Goal: Task Accomplishment & Management: Manage account settings

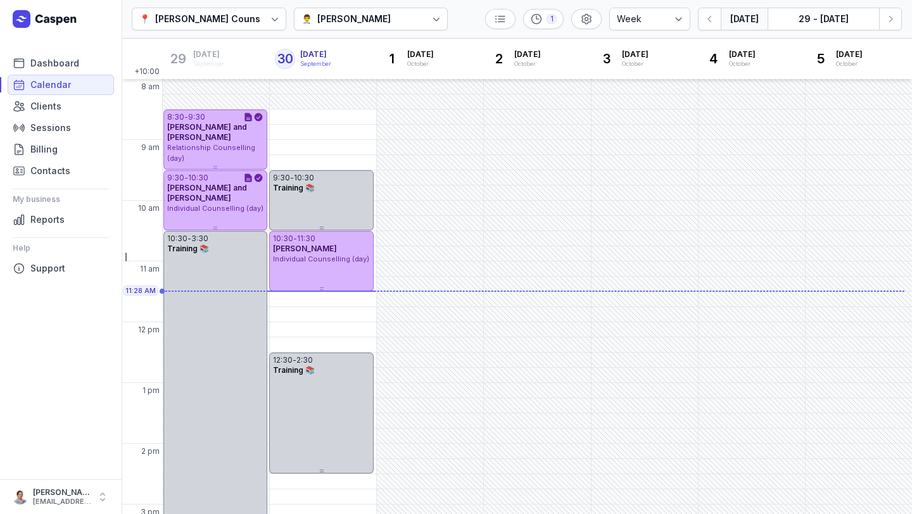
select select "week"
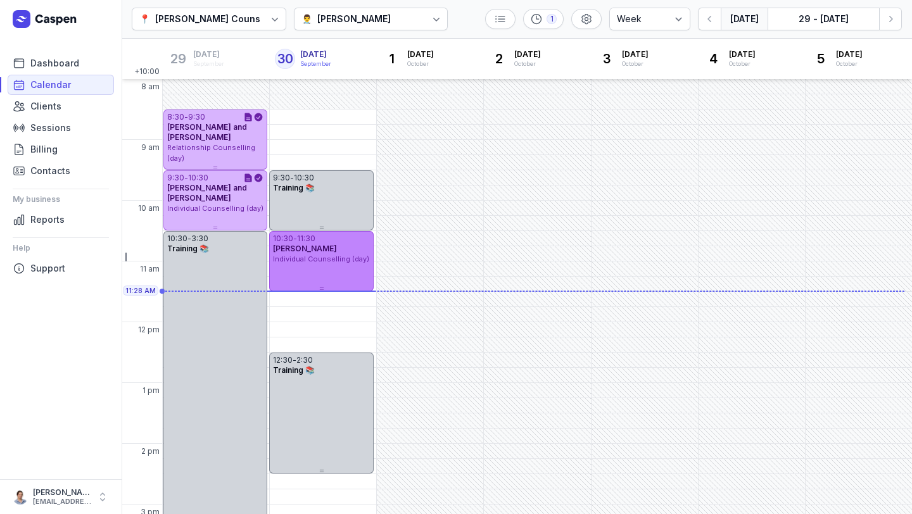
click at [320, 262] on span "Individual Counselling (day)" at bounding box center [321, 259] width 96 height 9
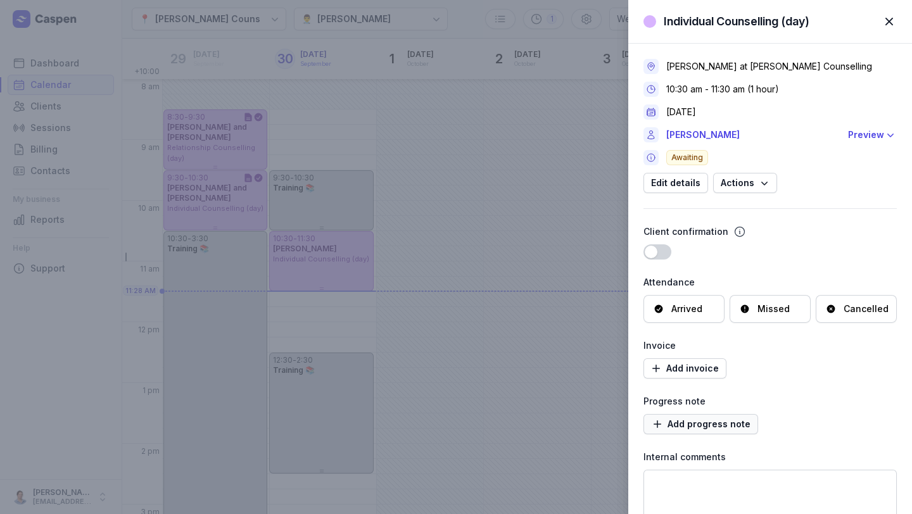
click at [697, 416] on link "Add progress note" at bounding box center [700, 424] width 115 height 20
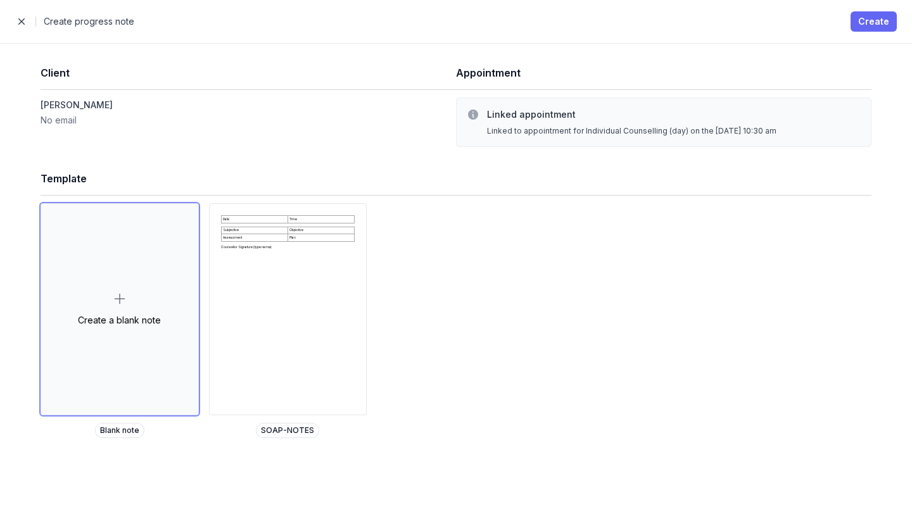
click at [864, 19] on span "Create" at bounding box center [873, 21] width 31 height 15
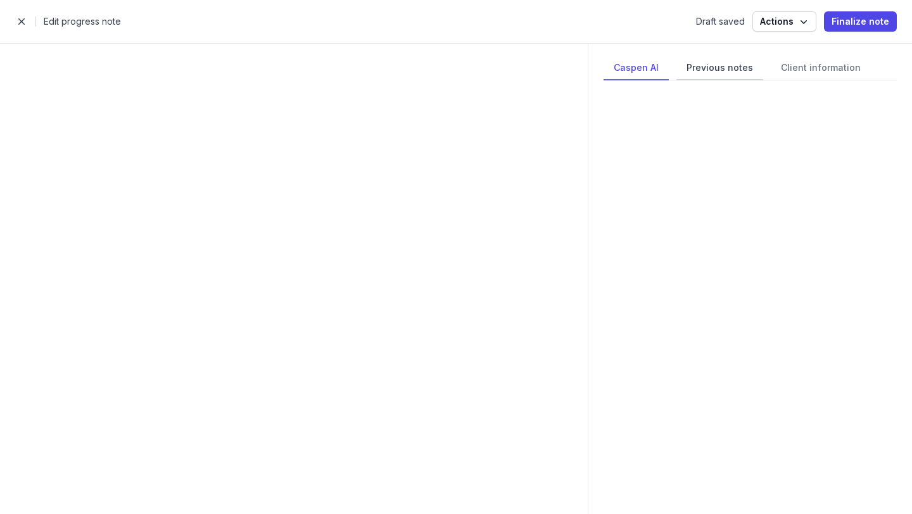
select select
select select "***"
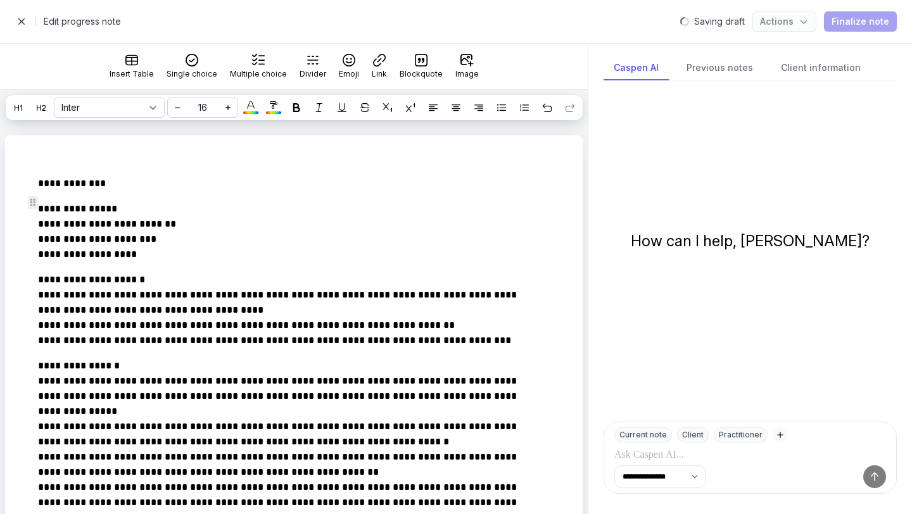
click at [123, 191] on p "**********" at bounding box center [286, 183] width 496 height 15
drag, startPoint x: 161, startPoint y: 280, endPoint x: 87, endPoint y: 267, distance: 75.3
click at [87, 262] on p "**********" at bounding box center [286, 231] width 496 height 61
click at [127, 262] on p "**********" at bounding box center [286, 231] width 496 height 61
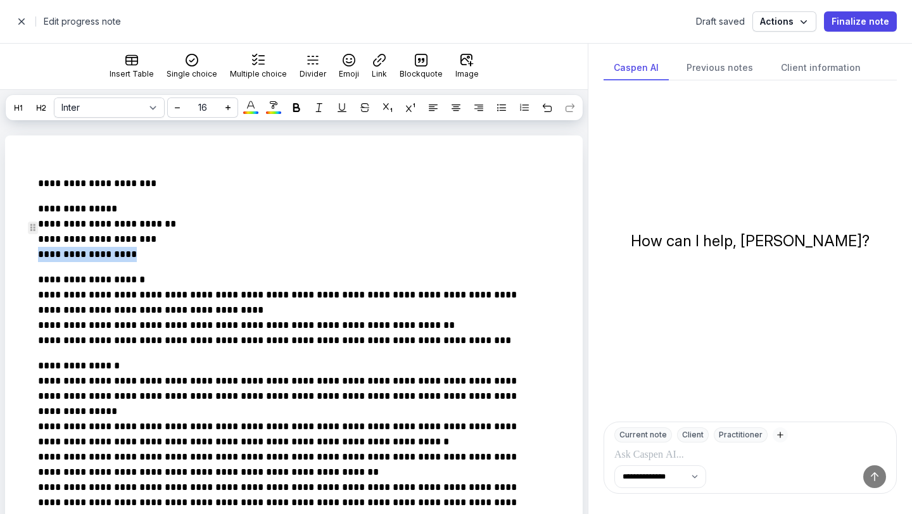
drag, startPoint x: 128, startPoint y: 271, endPoint x: 32, endPoint y: 275, distance: 96.3
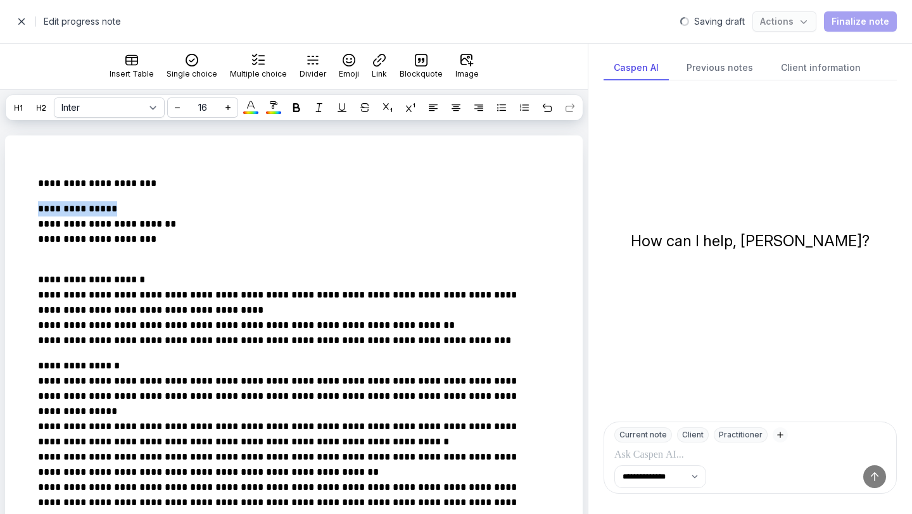
drag, startPoint x: 132, startPoint y: 223, endPoint x: 0, endPoint y: 232, distance: 132.0
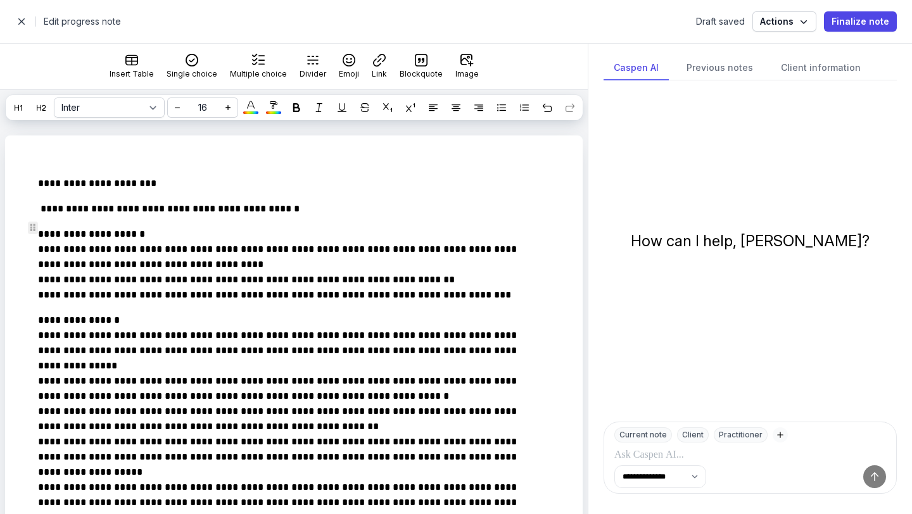
click at [182, 217] on p "**********" at bounding box center [286, 208] width 496 height 15
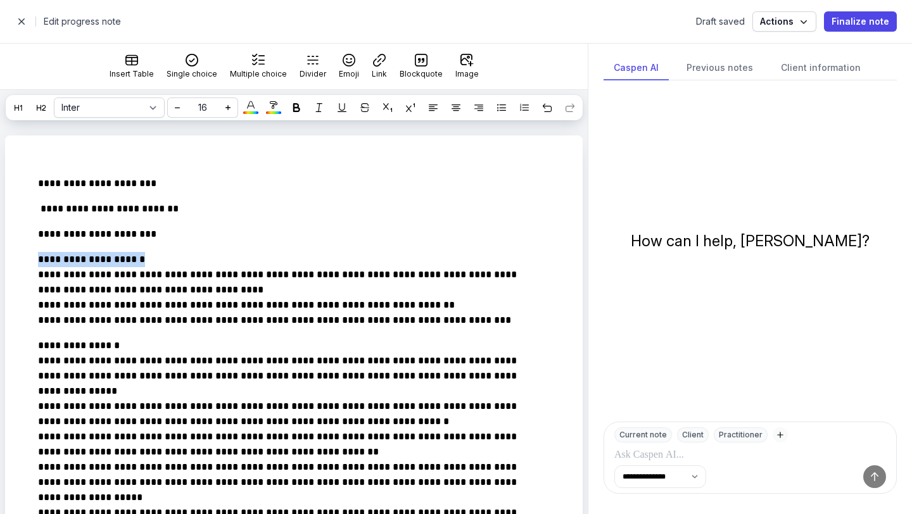
drag, startPoint x: 148, startPoint y: 280, endPoint x: 0, endPoint y: 274, distance: 147.7
click at [293, 111] on icon at bounding box center [296, 107] width 9 height 9
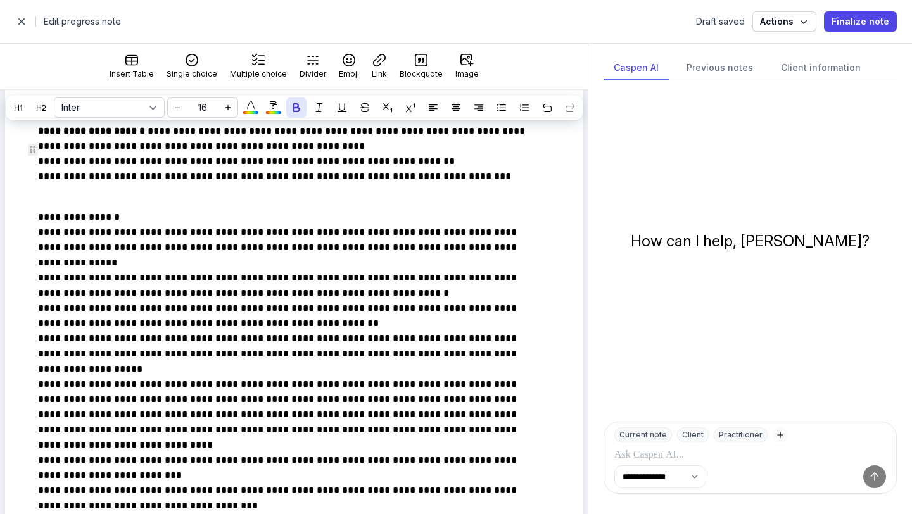
scroll to position [113, 0]
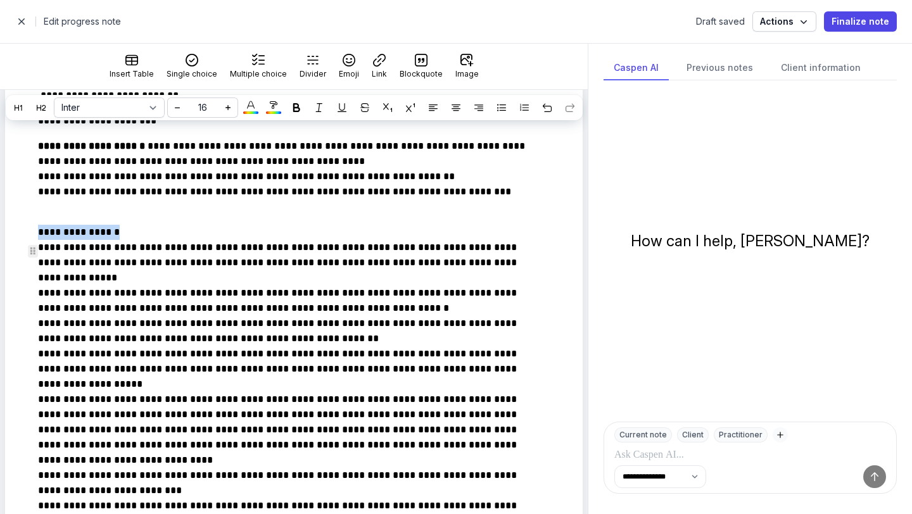
drag, startPoint x: 125, startPoint y: 253, endPoint x: 11, endPoint y: 252, distance: 114.0
click at [297, 111] on icon at bounding box center [296, 107] width 9 height 9
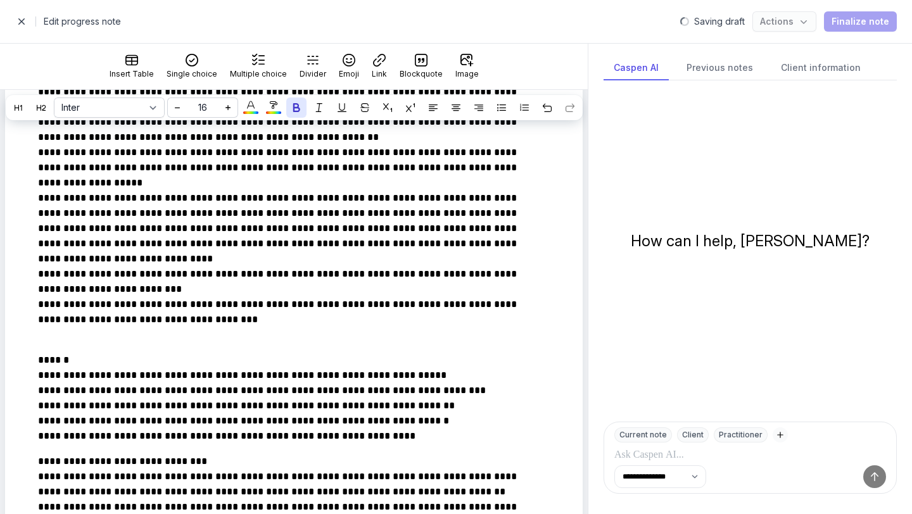
scroll to position [300, 0]
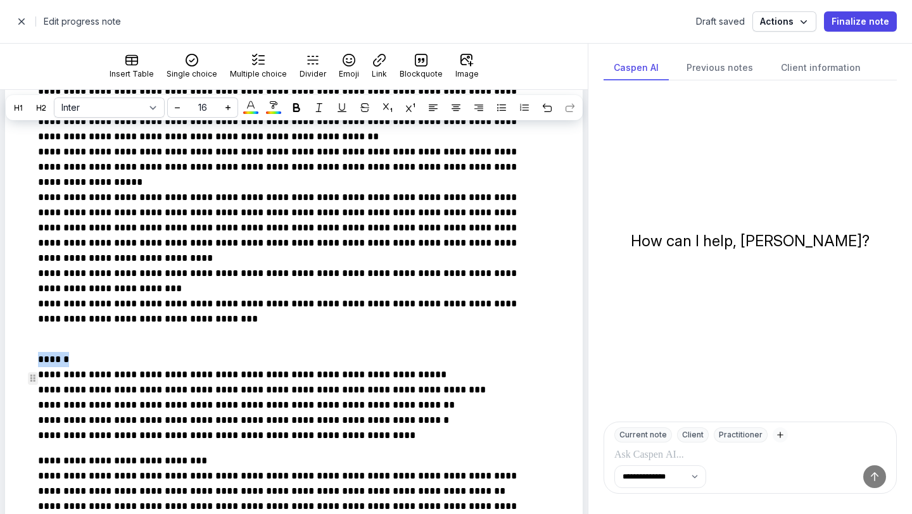
drag, startPoint x: 70, startPoint y: 382, endPoint x: 28, endPoint y: 381, distance: 41.8
click at [28, 381] on div "**********" at bounding box center [285, 446] width 534 height 1160
select select
click at [296, 103] on icon at bounding box center [296, 107] width 9 height 9
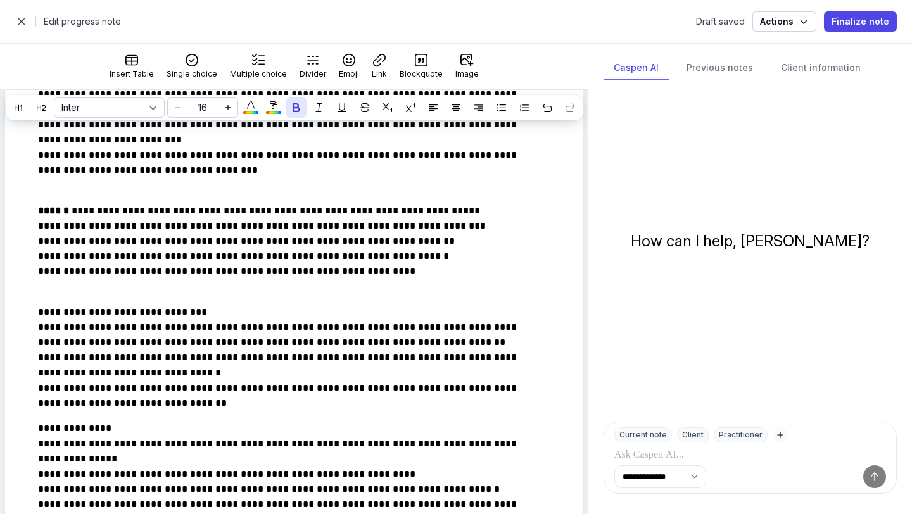
scroll to position [453, 0]
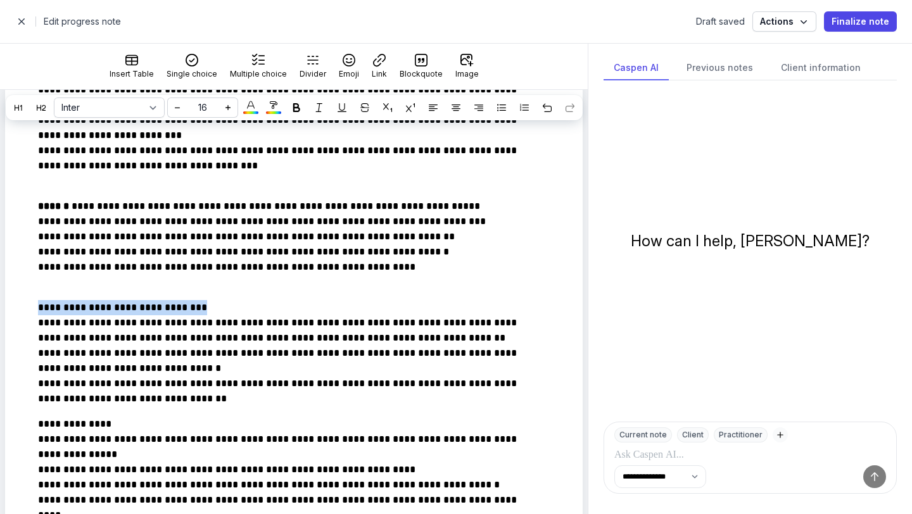
drag, startPoint x: 213, startPoint y: 328, endPoint x: 10, endPoint y: 324, distance: 203.3
click at [10, 324] on div "**********" at bounding box center [293, 292] width 577 height 1221
click at [292, 105] on icon at bounding box center [296, 107] width 9 height 9
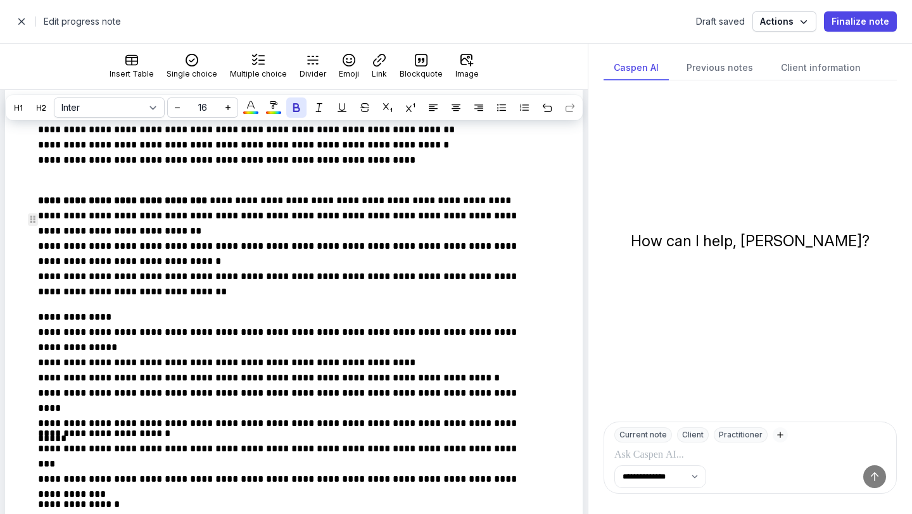
scroll to position [561, 0]
drag, startPoint x: 125, startPoint y: 337, endPoint x: 5, endPoint y: 336, distance: 120.3
click at [5, 336] on div "**********" at bounding box center [293, 184] width 577 height 1221
click at [301, 111] on div at bounding box center [296, 107] width 15 height 15
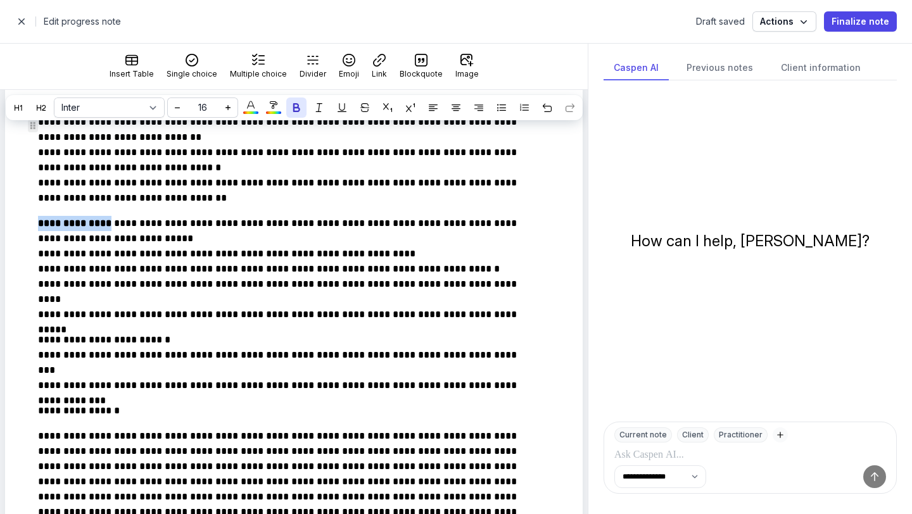
scroll to position [655, 0]
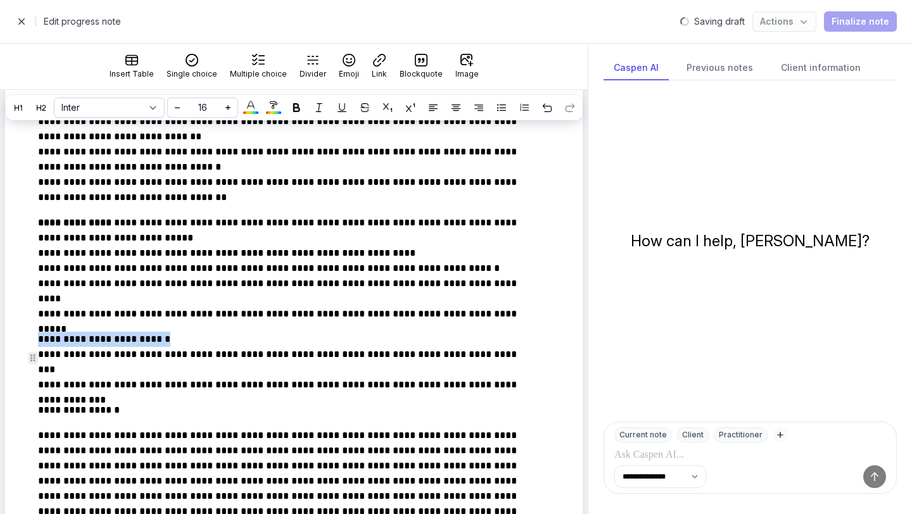
drag, startPoint x: 172, startPoint y: 358, endPoint x: 28, endPoint y: 356, distance: 144.4
click at [28, 356] on div "**********" at bounding box center [285, 91] width 534 height 1160
click at [295, 103] on icon at bounding box center [296, 107] width 9 height 9
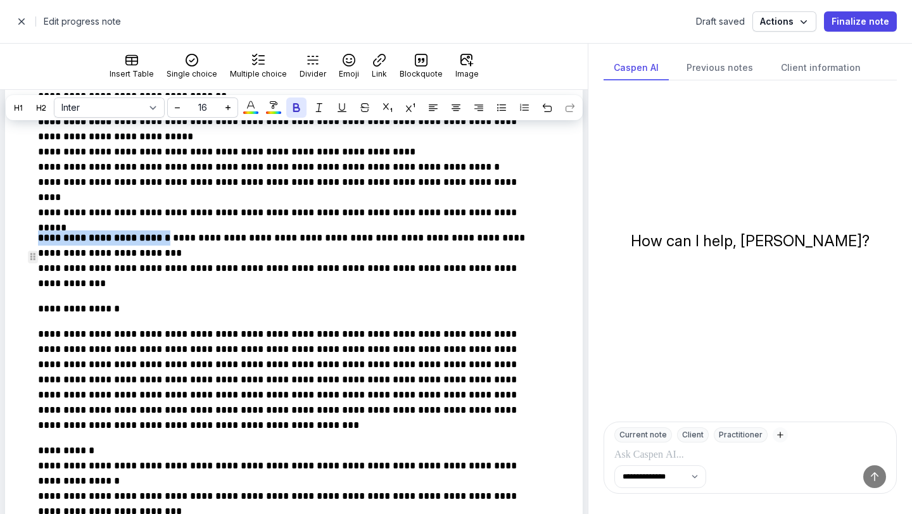
scroll to position [755, 0]
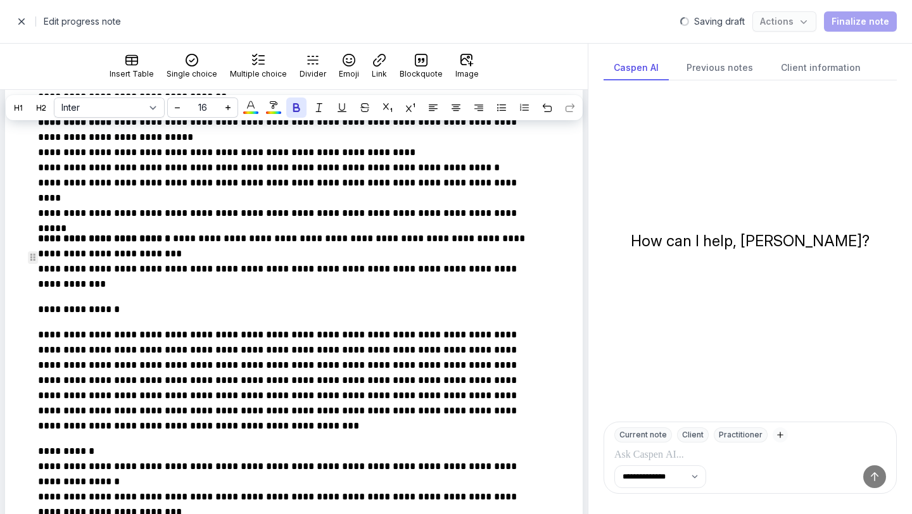
click at [132, 292] on p "**********" at bounding box center [286, 261] width 496 height 61
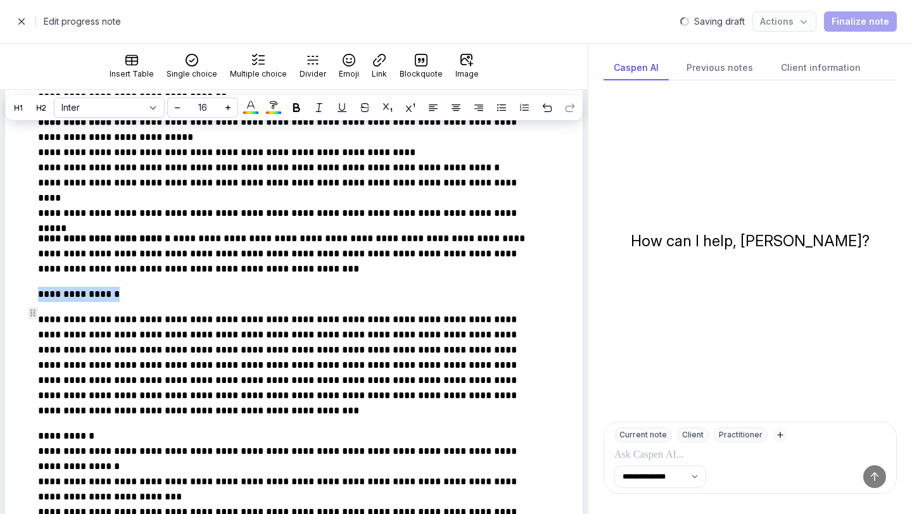
drag, startPoint x: 134, startPoint y: 314, endPoint x: 32, endPoint y: 315, distance: 102.6
click at [292, 111] on icon at bounding box center [296, 107] width 9 height 9
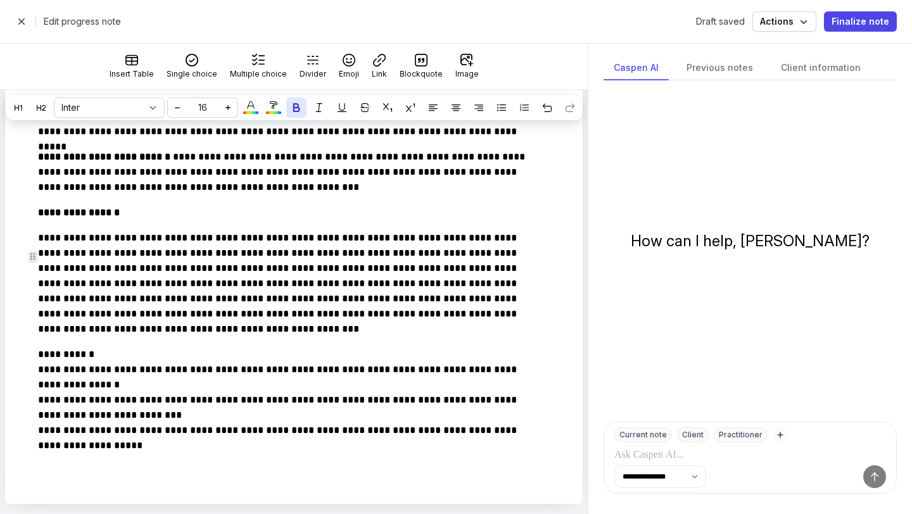
scroll to position [878, 0]
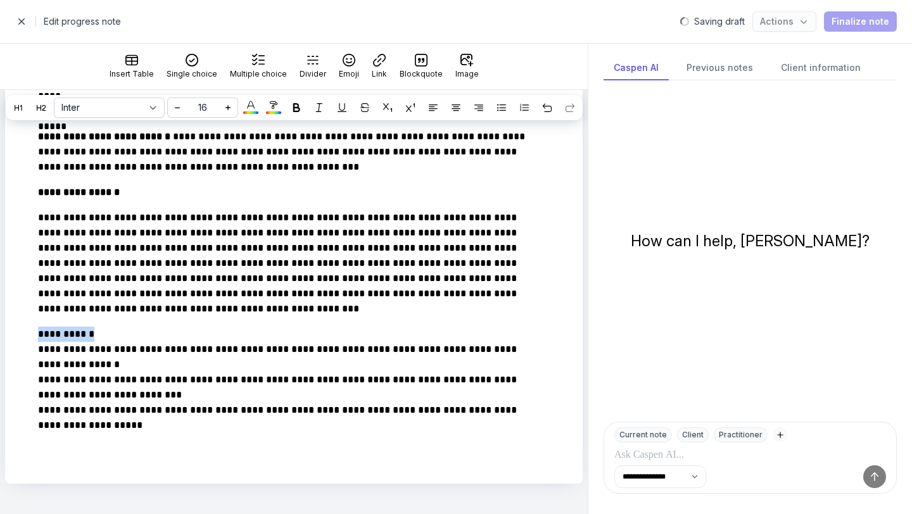
drag, startPoint x: 96, startPoint y: 331, endPoint x: 15, endPoint y: 331, distance: 81.7
click at [300, 109] on icon at bounding box center [296, 107] width 9 height 9
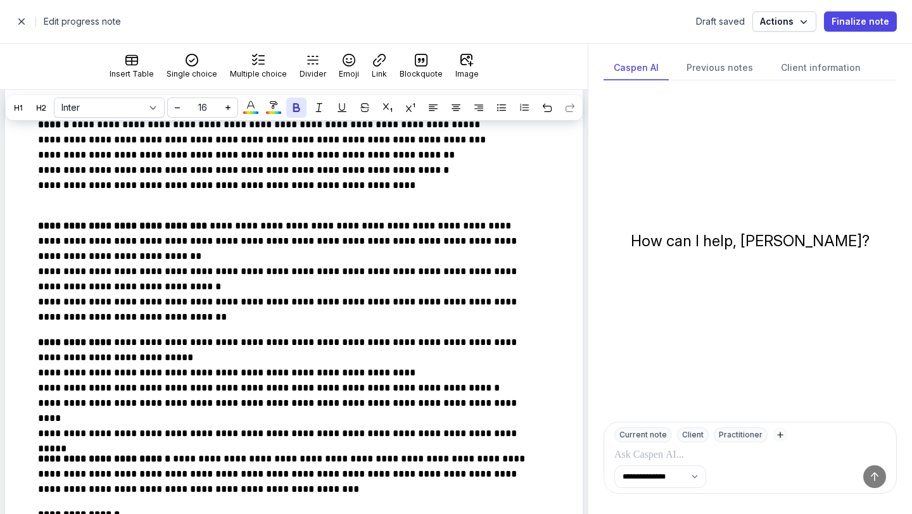
scroll to position [0, 0]
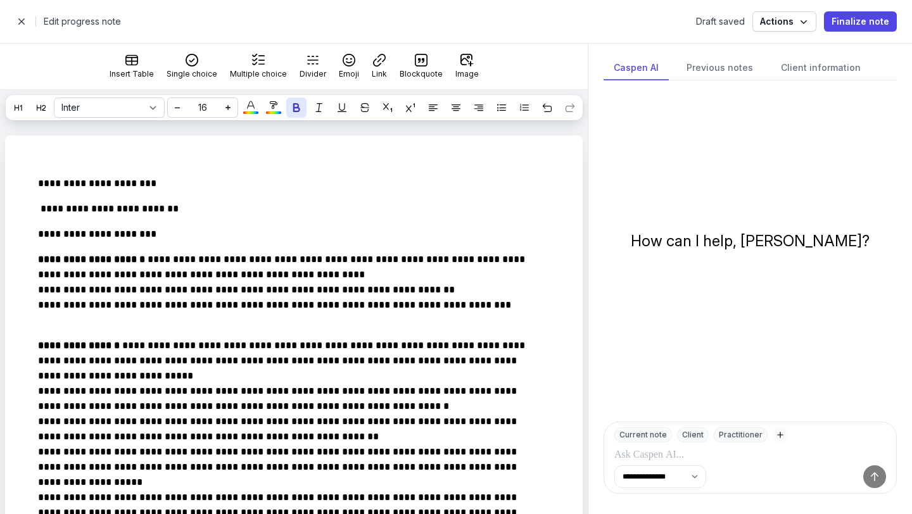
click at [23, 23] on span "button" at bounding box center [21, 21] width 25 height 25
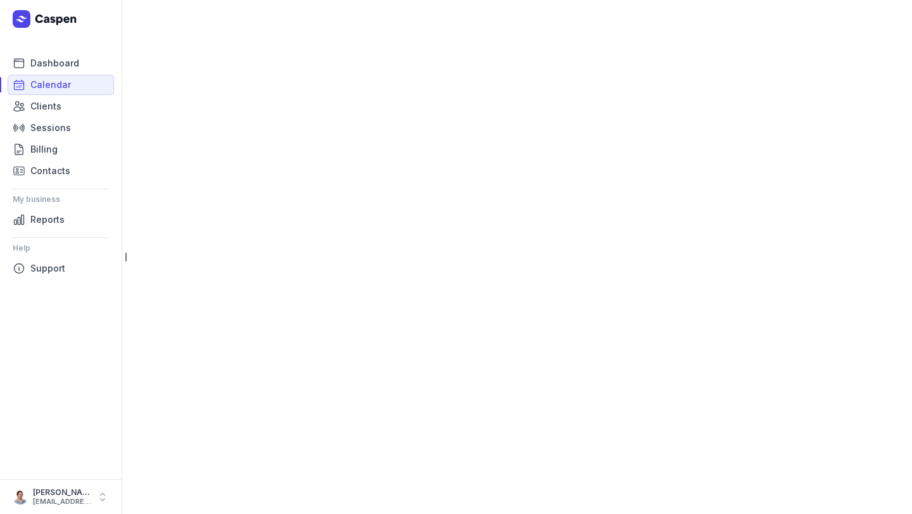
select select "week"
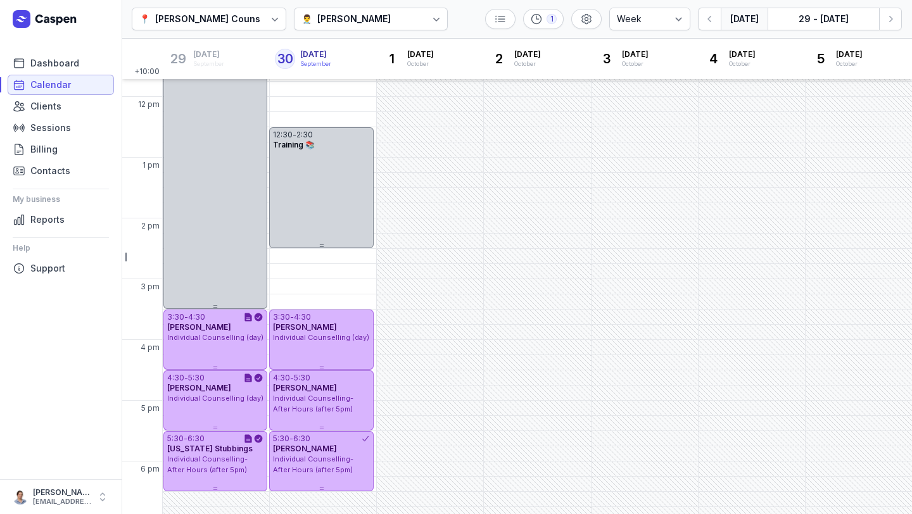
scroll to position [222, 0]
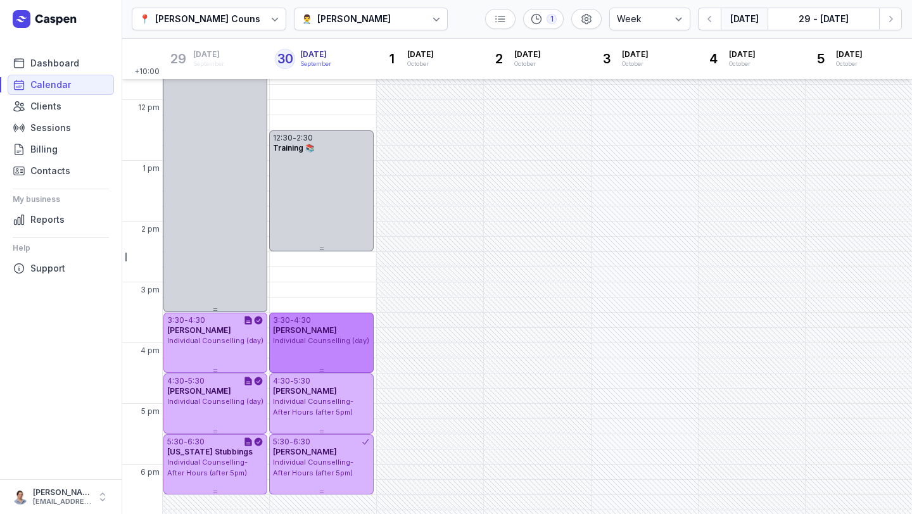
click at [327, 343] on span "Individual Counselling (day)" at bounding box center [321, 340] width 96 height 9
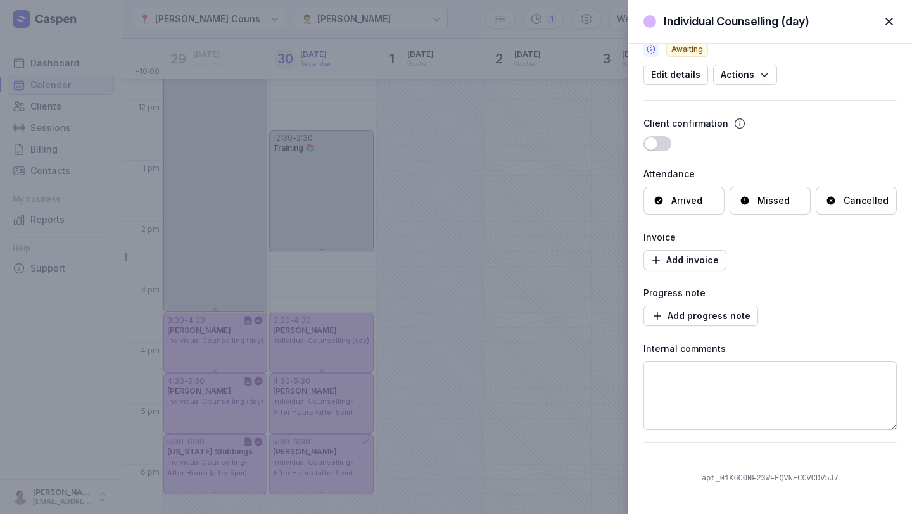
scroll to position [107, 0]
click at [300, 414] on div "Individual Counselling (day) Close panel [PERSON_NAME] at [PERSON_NAME] Counsel…" at bounding box center [456, 257] width 912 height 514
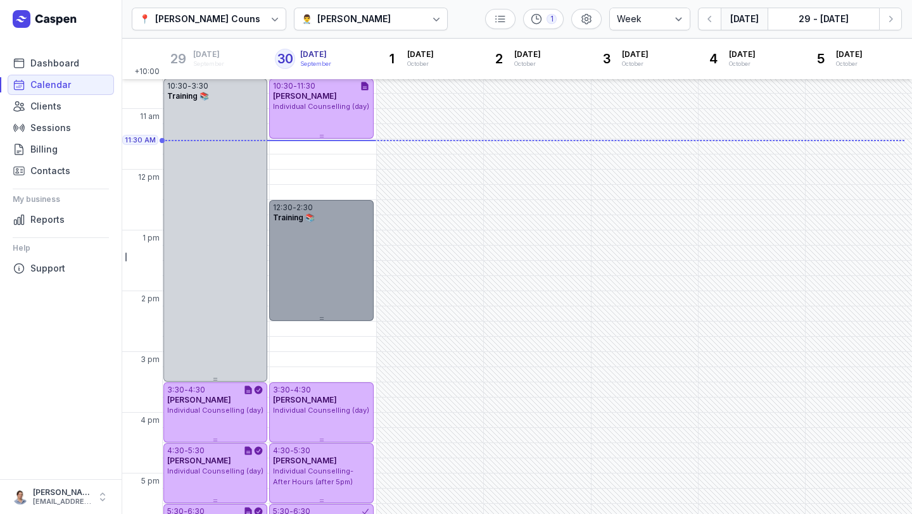
scroll to position [152, 0]
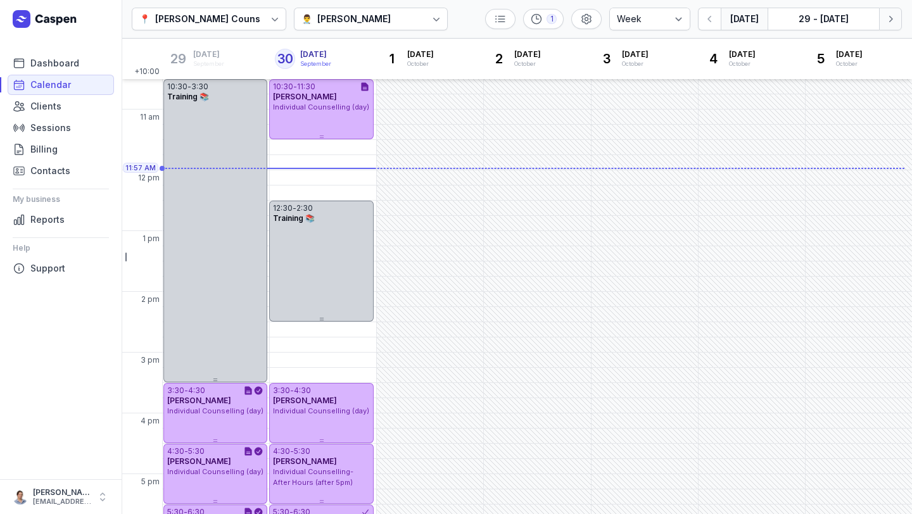
click at [888, 19] on icon "button" at bounding box center [890, 19] width 13 height 13
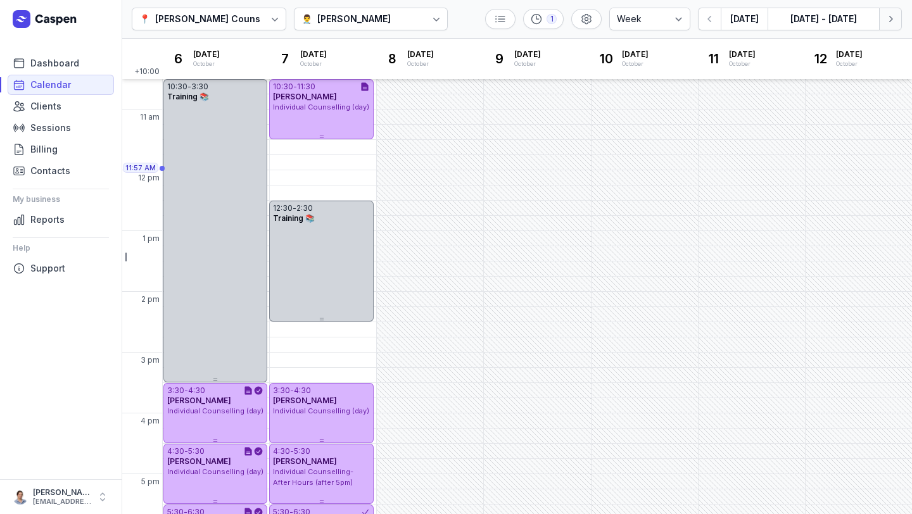
click at [888, 19] on icon "button" at bounding box center [890, 19] width 13 height 13
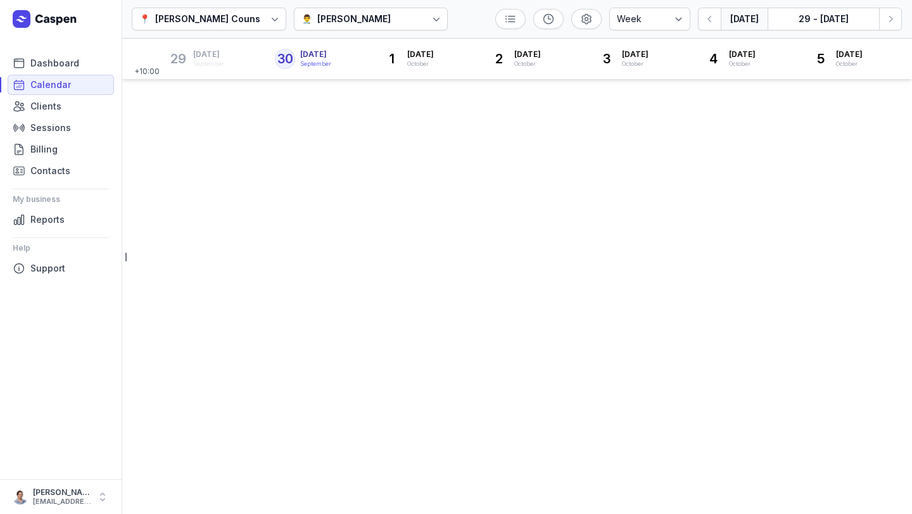
select select "week"
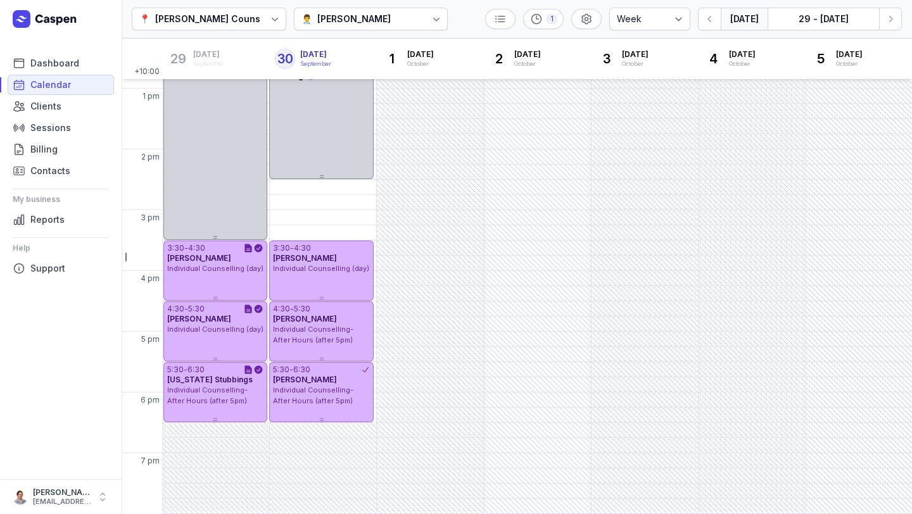
scroll to position [291, 0]
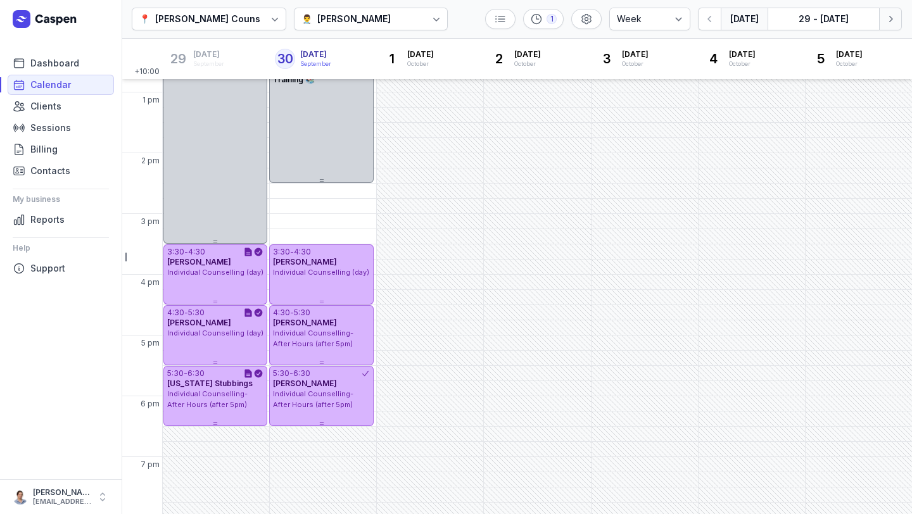
click at [886, 25] on icon "button" at bounding box center [890, 19] width 13 height 13
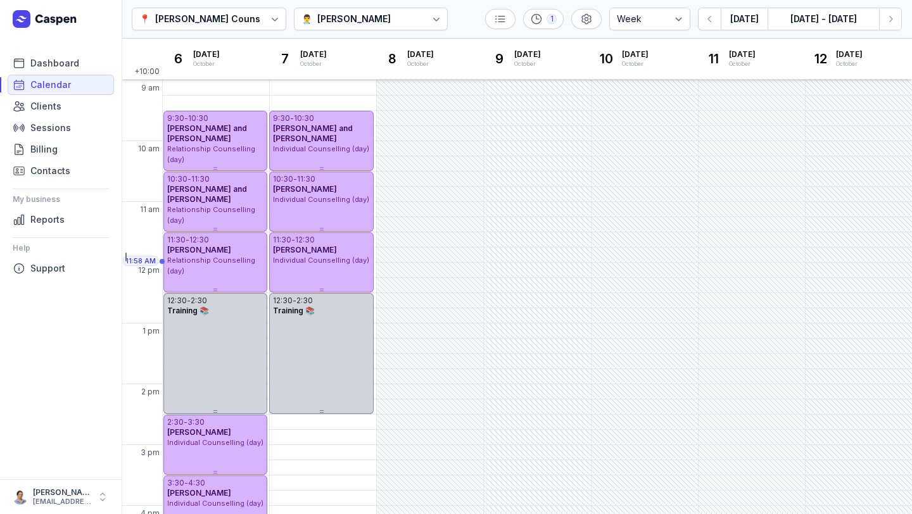
scroll to position [25, 0]
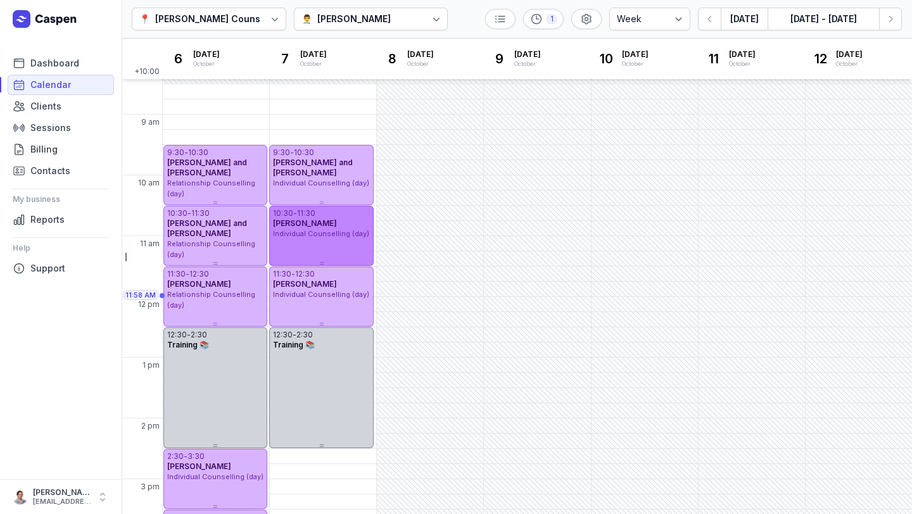
click at [335, 244] on div "10:30 - 11:30 Tamara Grant Individual Counselling (day)" at bounding box center [321, 236] width 104 height 60
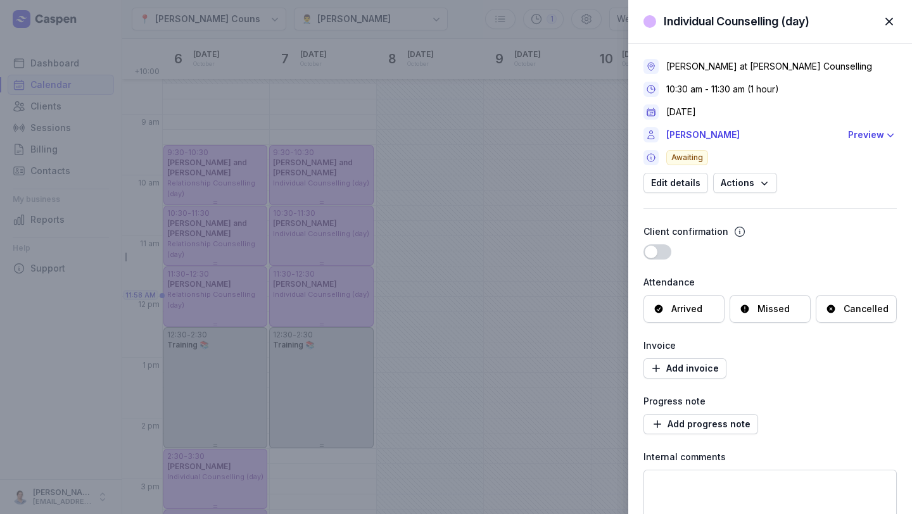
click at [890, 17] on span "button" at bounding box center [889, 22] width 28 height 28
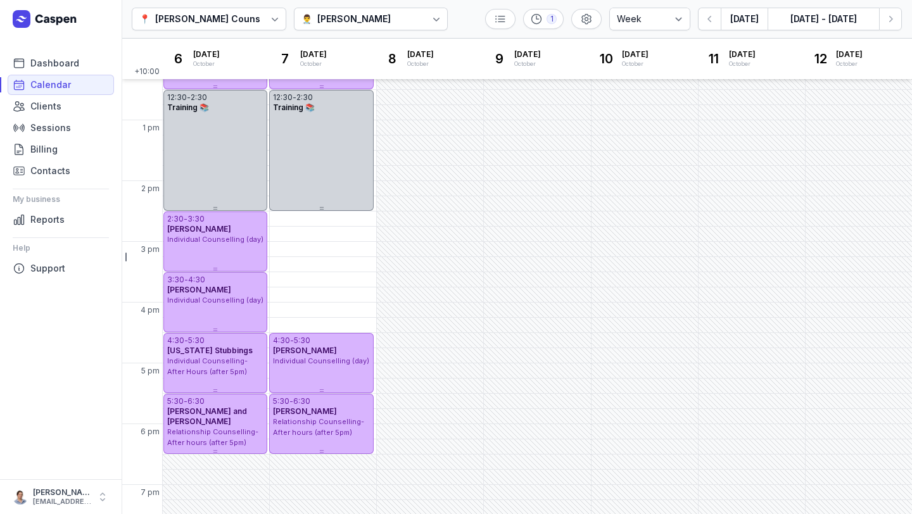
scroll to position [262, 0]
click at [895, 16] on icon "button" at bounding box center [890, 19] width 13 height 13
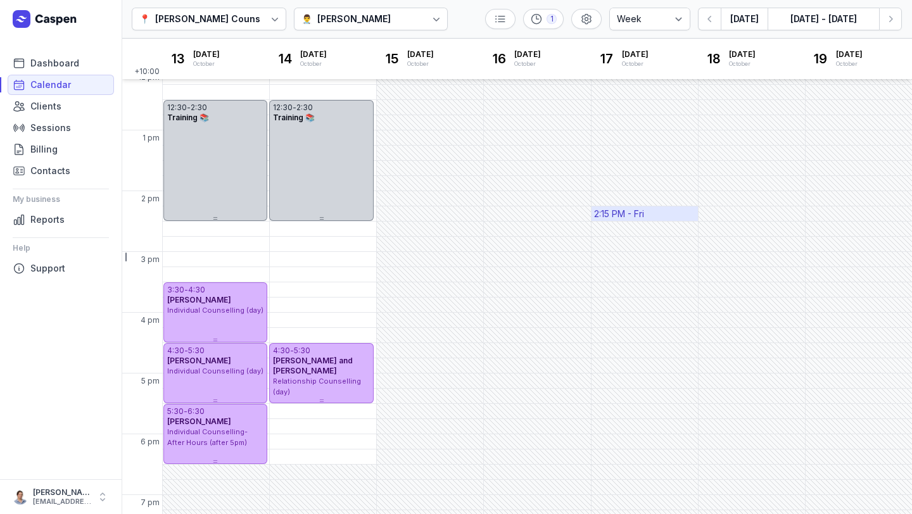
scroll to position [252, 0]
click at [716, 18] on icon "button" at bounding box center [709, 19] width 13 height 13
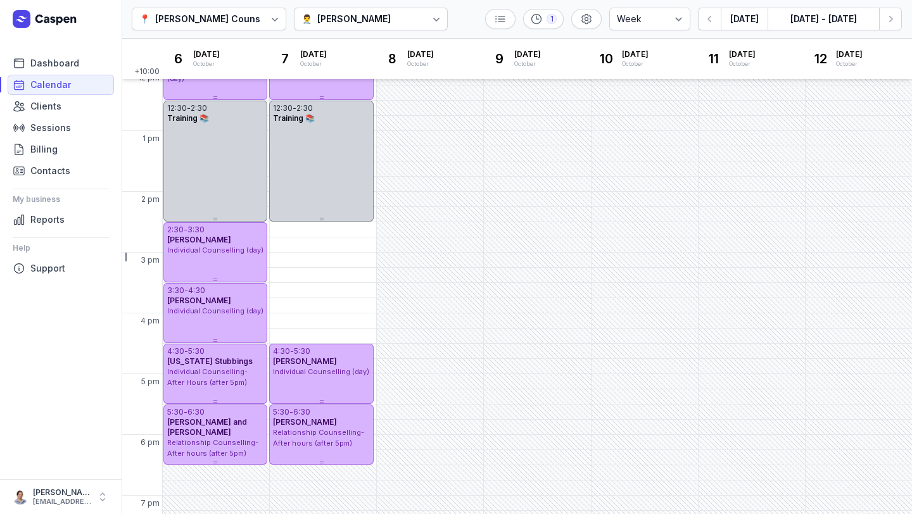
click at [430, 22] on icon at bounding box center [436, 19] width 13 height 13
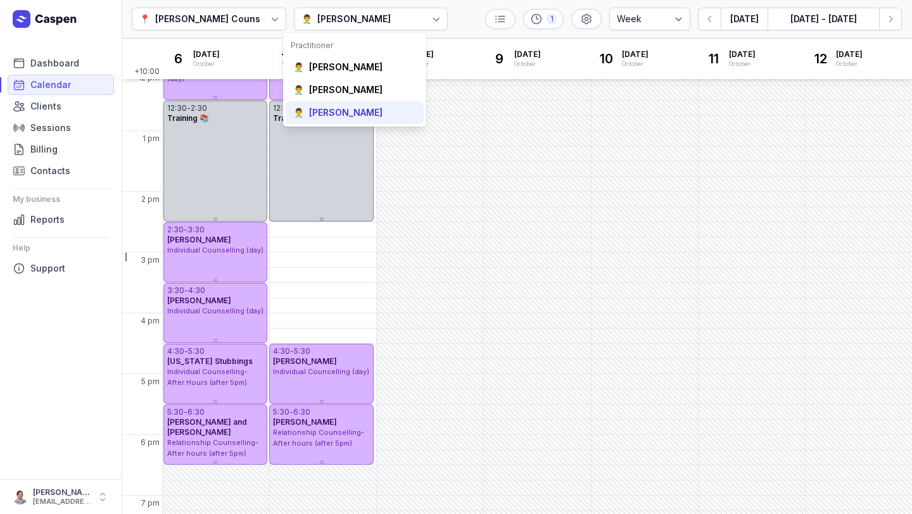
click at [364, 114] on div "[PERSON_NAME]" at bounding box center [345, 112] width 73 height 13
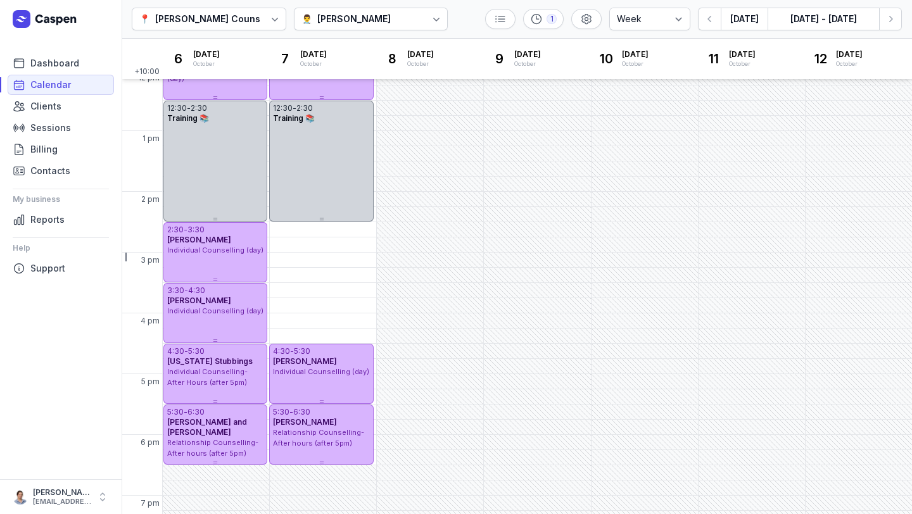
click at [425, 20] on div at bounding box center [436, 19] width 23 height 23
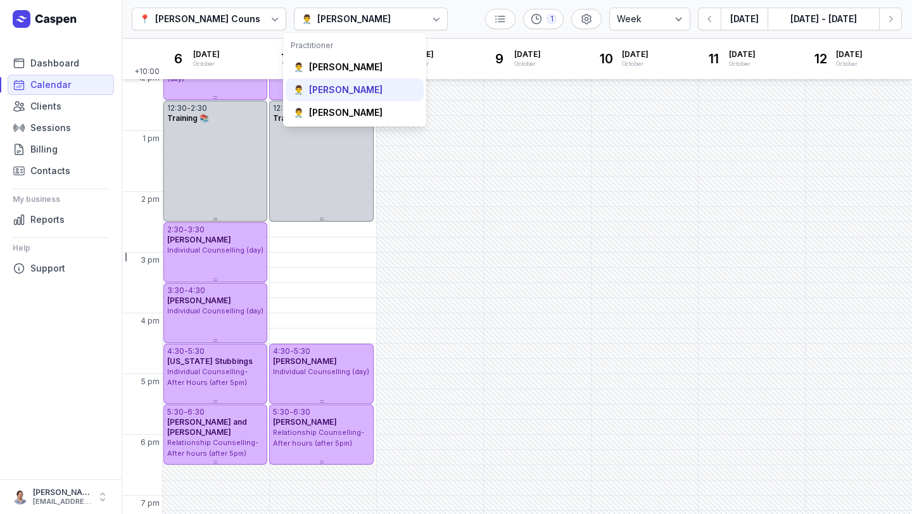
click at [360, 93] on div "Tanya Fisher" at bounding box center [345, 90] width 73 height 13
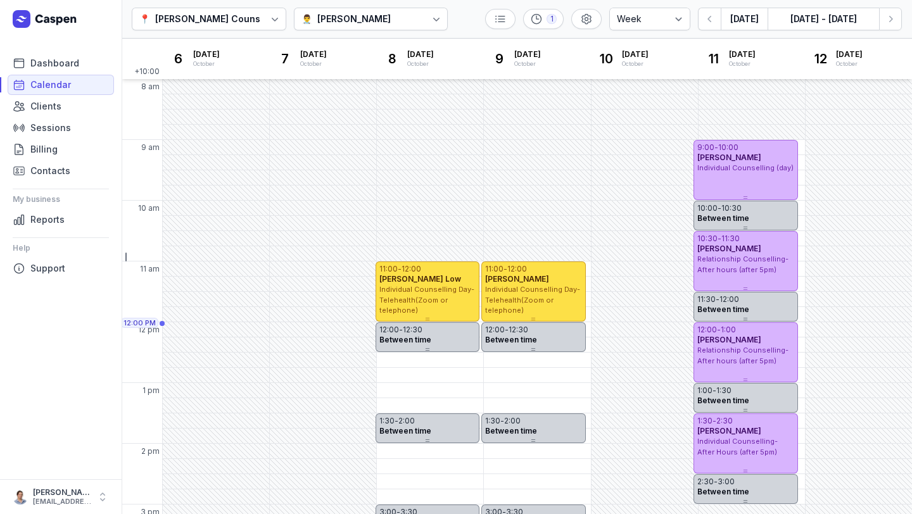
click at [430, 22] on icon at bounding box center [436, 19] width 13 height 13
click at [339, 111] on div "[PERSON_NAME]" at bounding box center [336, 112] width 73 height 13
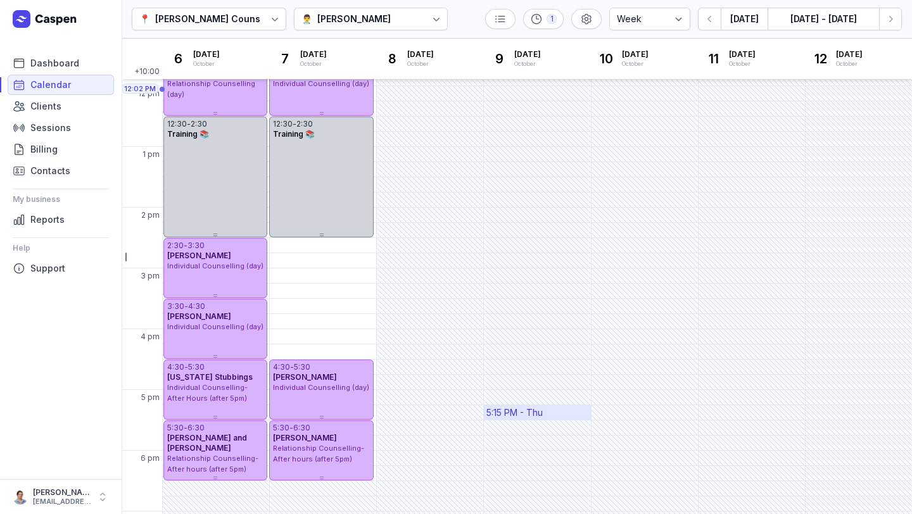
scroll to position [236, 0]
click at [747, 16] on button "[DATE]" at bounding box center [744, 19] width 47 height 23
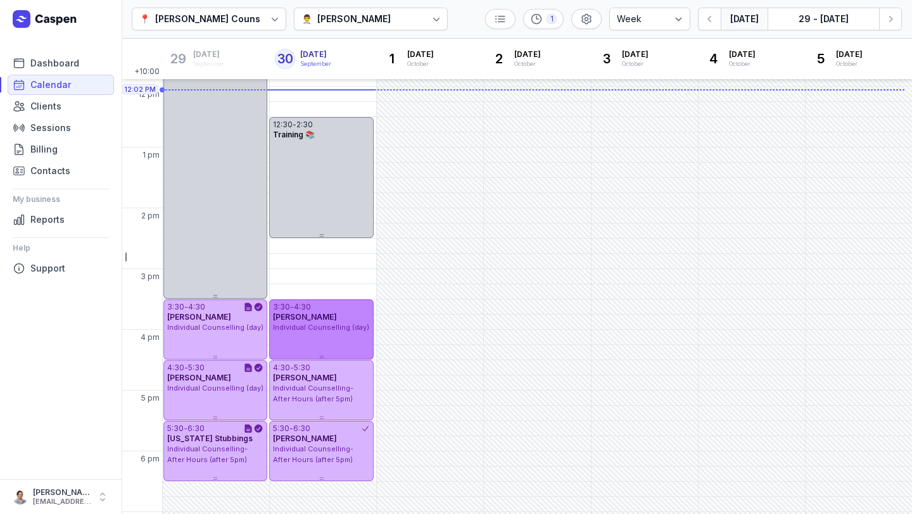
click at [314, 318] on span "[PERSON_NAME]" at bounding box center [305, 316] width 64 height 9
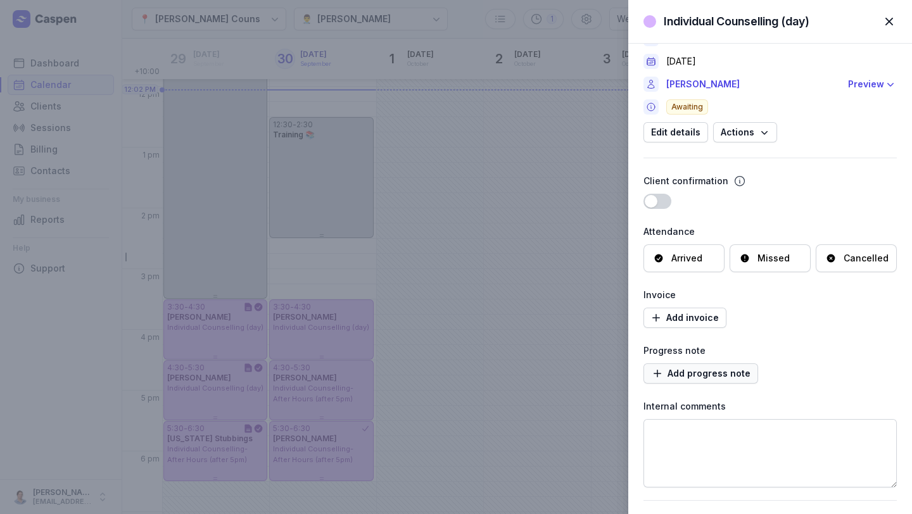
scroll to position [77, 0]
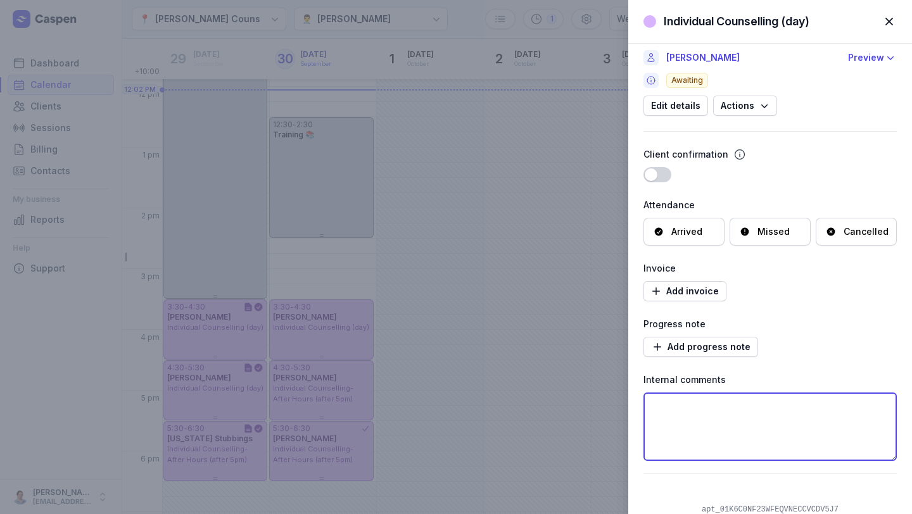
click at [739, 417] on textarea at bounding box center [769, 427] width 253 height 68
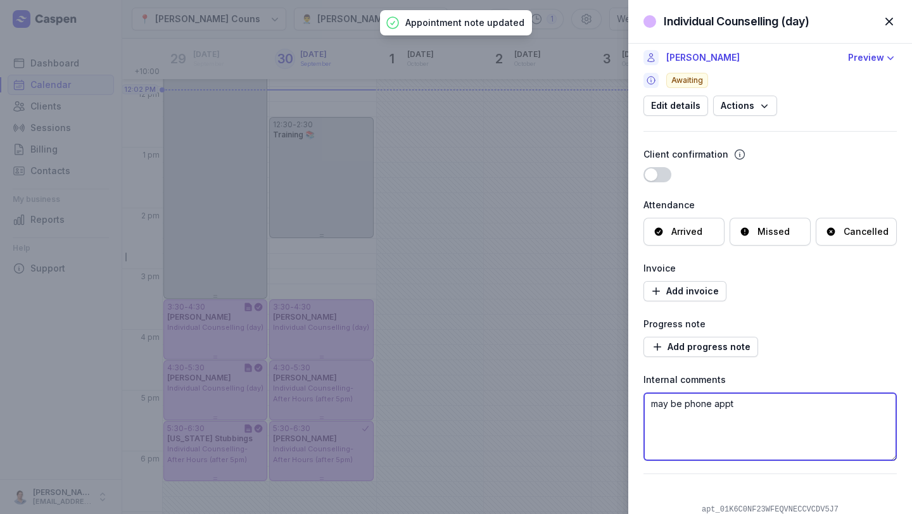
type textarea "may be phone appt"
click at [891, 23] on span "button" at bounding box center [889, 22] width 28 height 28
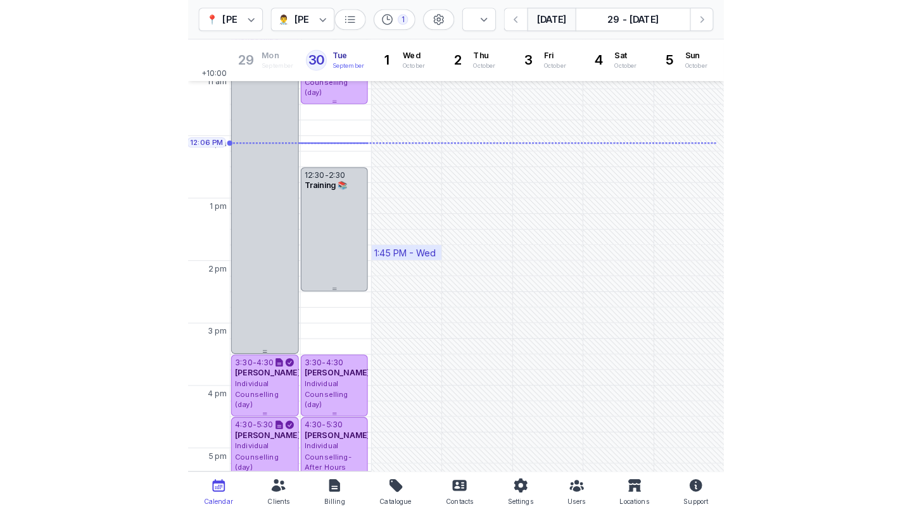
scroll to position [188, 0]
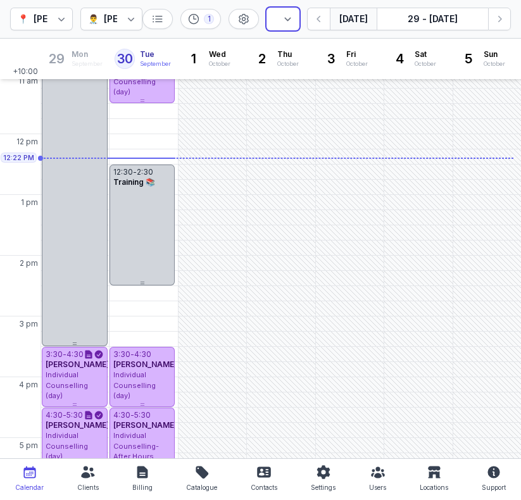
click at [296, 18] on select "Day 3 days Work week Week" at bounding box center [283, 19] width 33 height 23
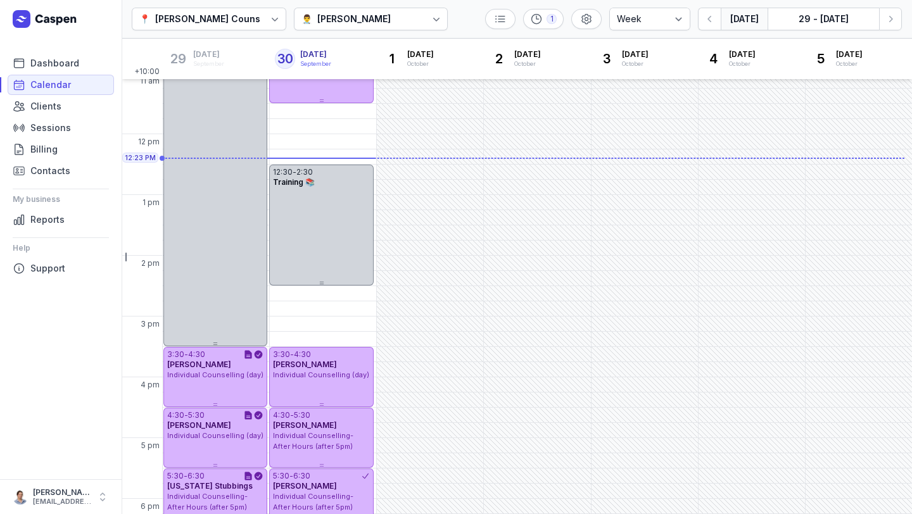
click at [379, 20] on div "👨‍⚕️ Charlee Manaley" at bounding box center [347, 18] width 93 height 15
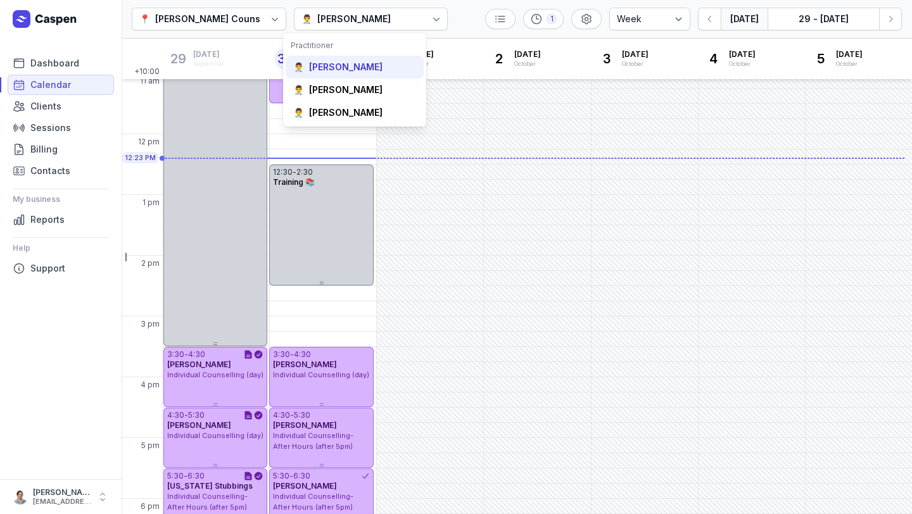
click at [359, 65] on div "Courtney McAliece" at bounding box center [345, 67] width 73 height 13
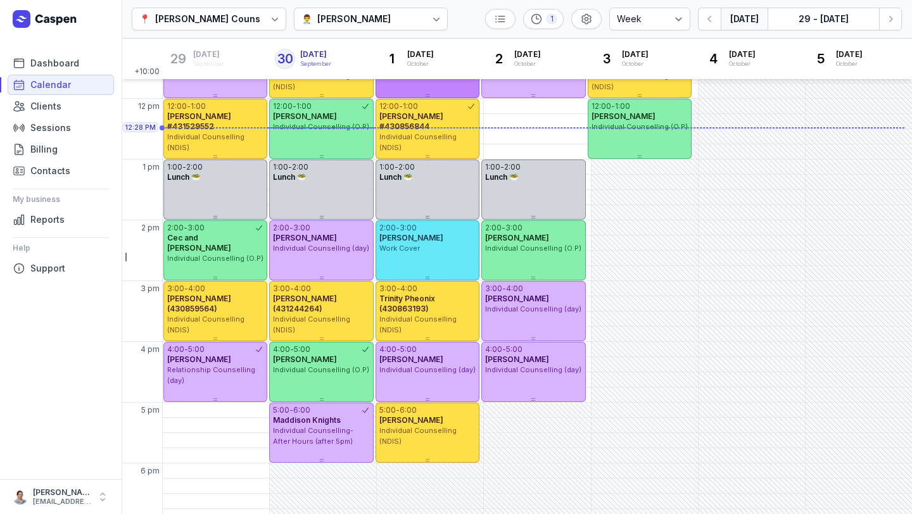
scroll to position [294, 0]
